Goal: Navigation & Orientation: Find specific page/section

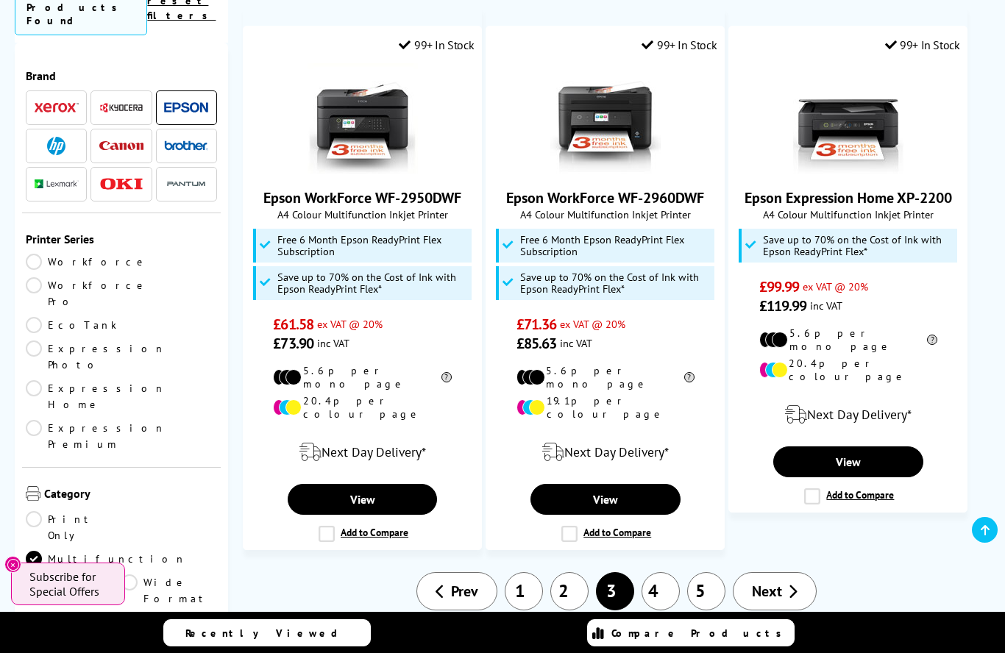
scroll to position [2377, 0]
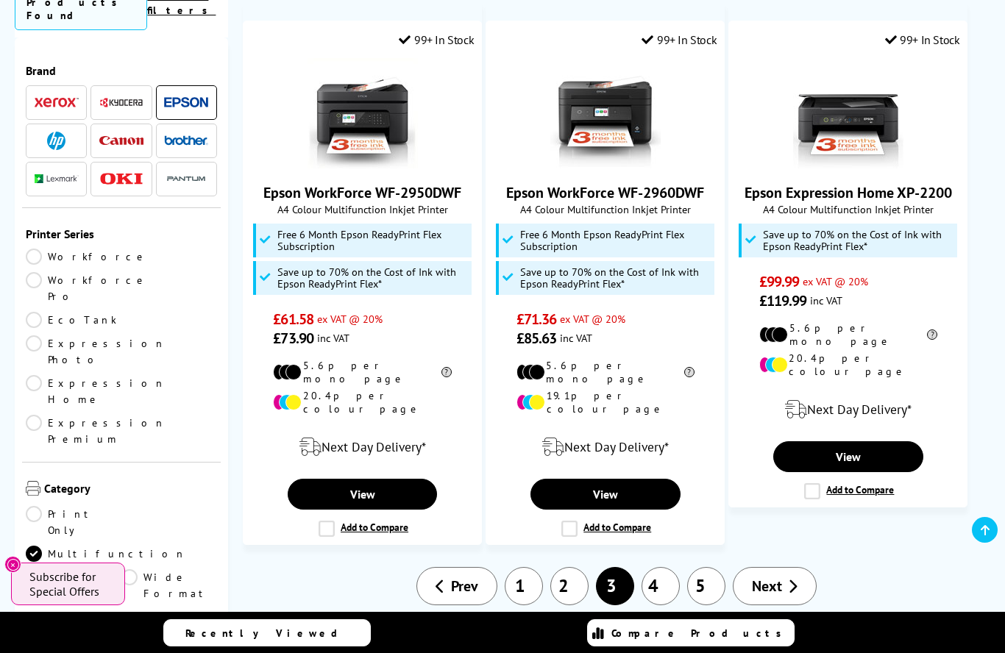
click at [664, 567] on link "4" at bounding box center [661, 586] width 38 height 38
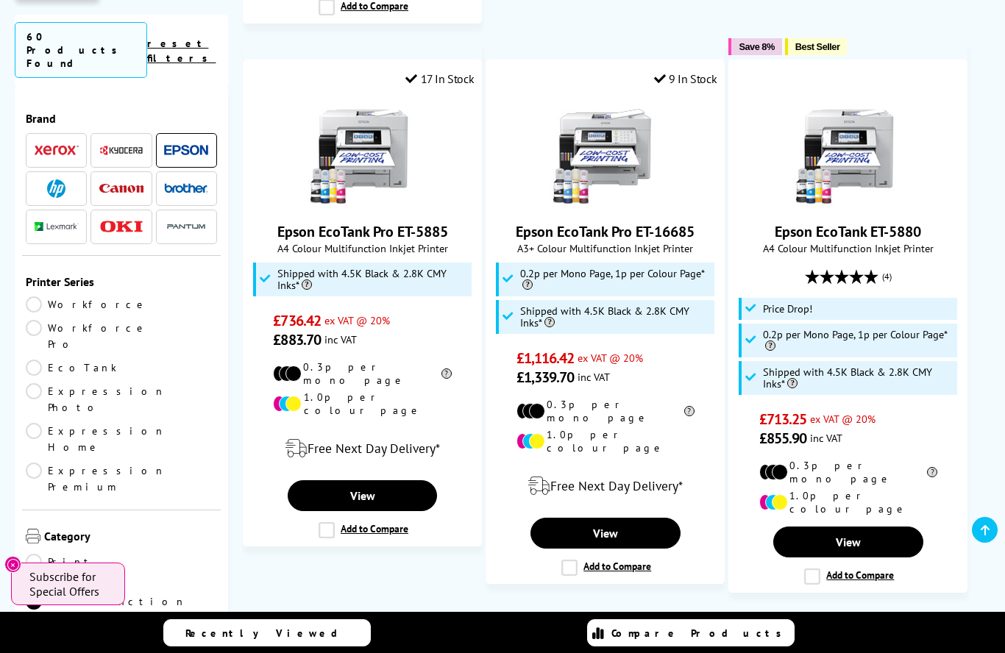
scroll to position [2333, 0]
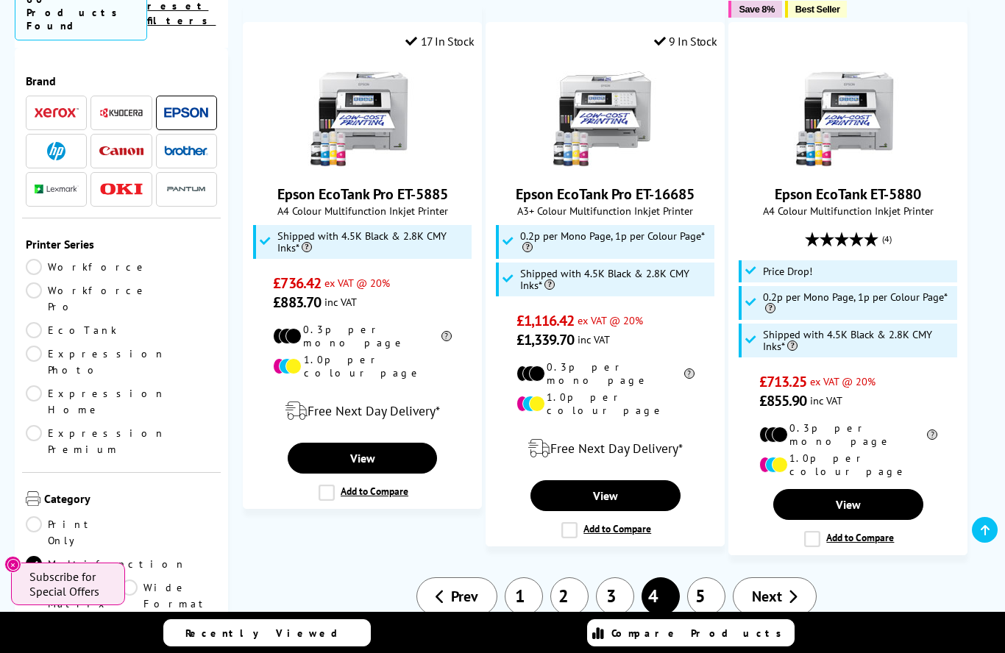
click at [711, 578] on link "5" at bounding box center [706, 597] width 38 height 38
